Goal: Task Accomplishment & Management: Use online tool/utility

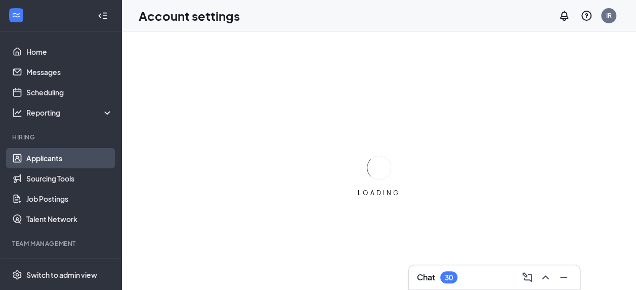
click at [61, 159] on link "Applicants" at bounding box center [69, 158] width 87 height 20
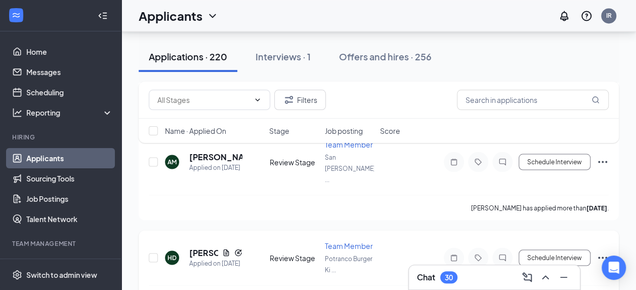
scroll to position [940, 0]
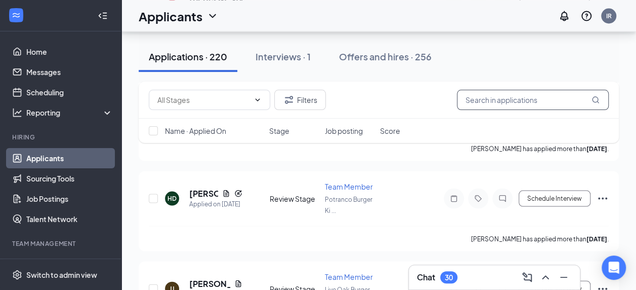
click at [538, 102] on input "text" at bounding box center [533, 100] width 152 height 20
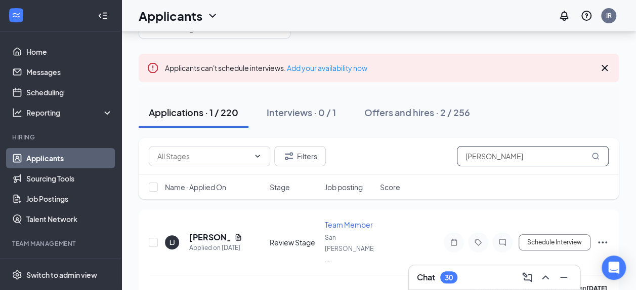
scroll to position [55, 0]
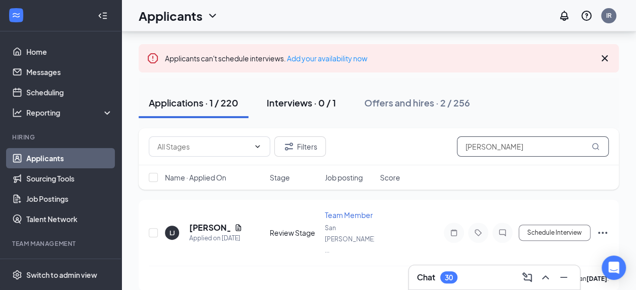
type input "[PERSON_NAME]"
click at [302, 100] on div "Interviews · 0 / 1" at bounding box center [301, 102] width 69 height 13
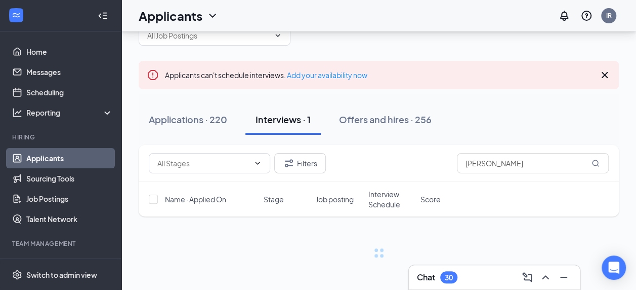
scroll to position [55, 0]
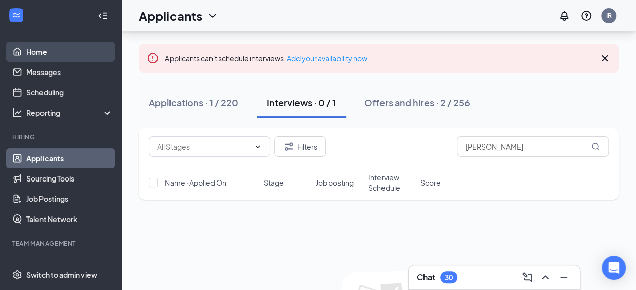
click at [44, 57] on link "Home" at bounding box center [69, 52] width 87 height 20
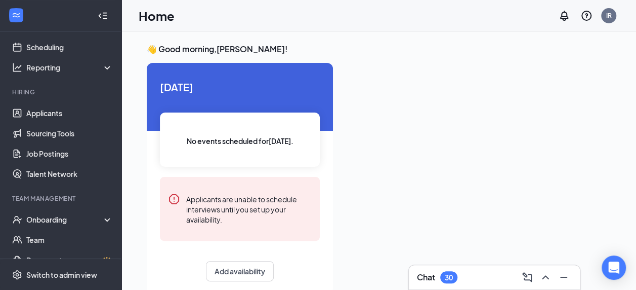
scroll to position [127, 0]
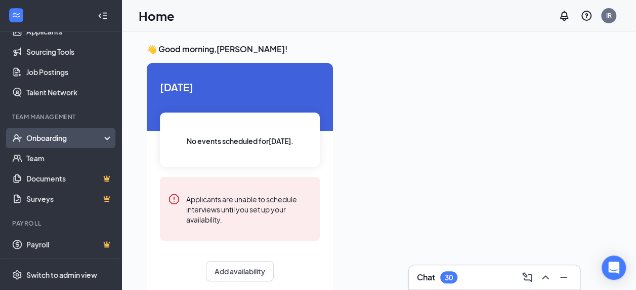
click at [59, 144] on div "Onboarding" at bounding box center [61, 138] width 122 height 20
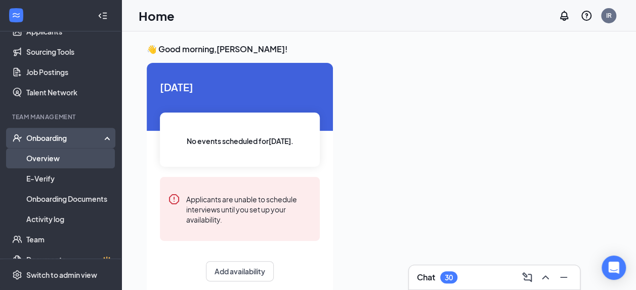
click at [58, 161] on link "Overview" at bounding box center [69, 158] width 87 height 20
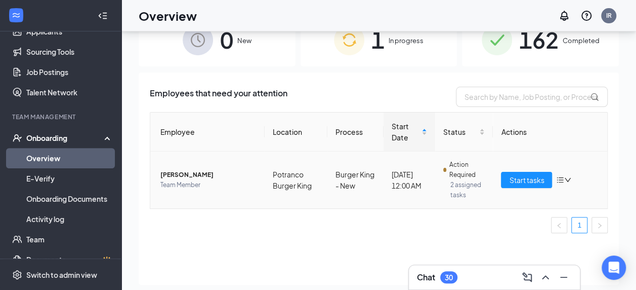
scroll to position [46, 0]
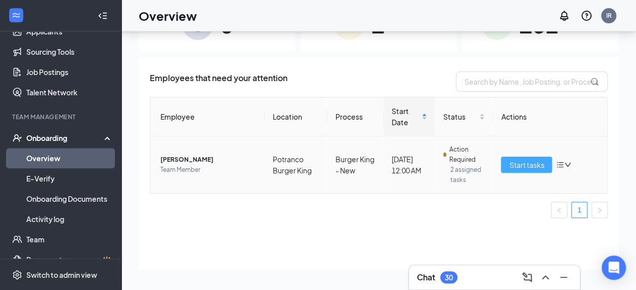
click at [526, 167] on span "Start tasks" at bounding box center [526, 164] width 35 height 11
